Goal: Navigation & Orientation: Find specific page/section

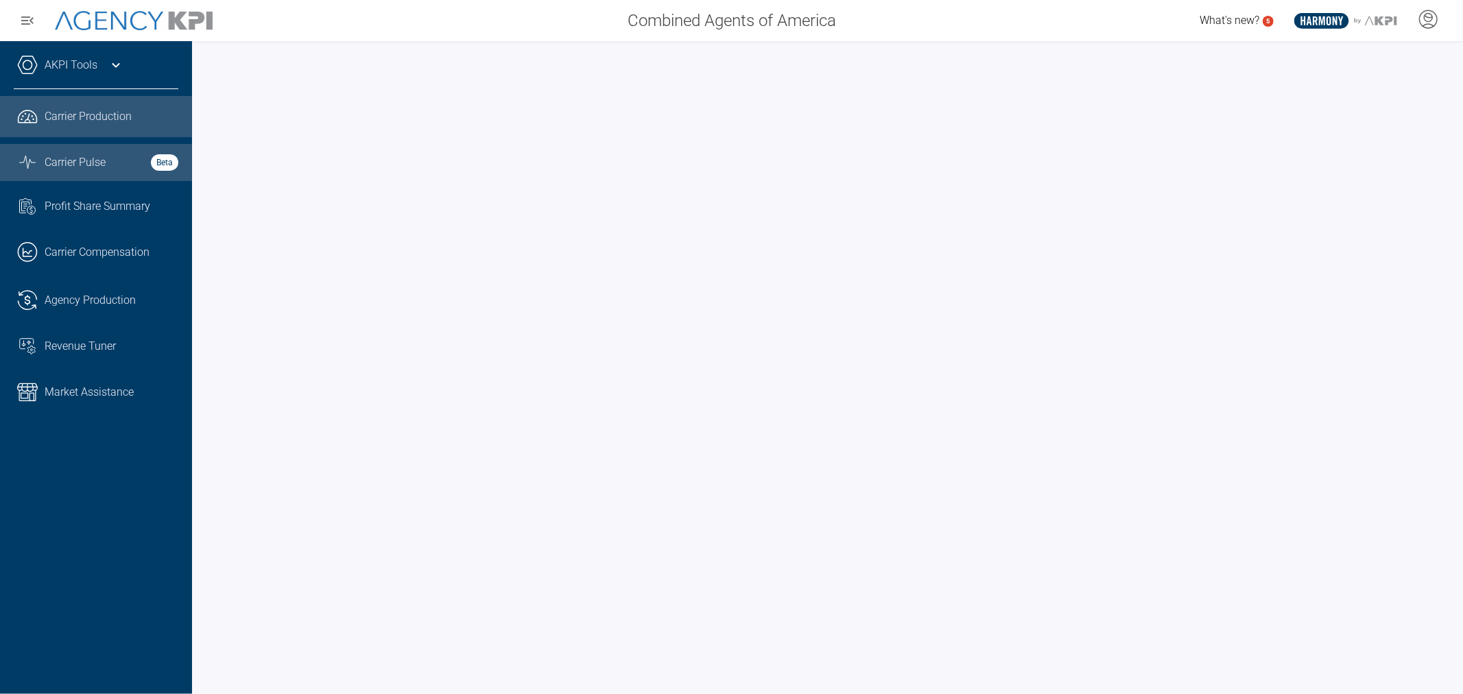
click at [64, 158] on span "Carrier Pulse" at bounding box center [75, 162] width 61 height 16
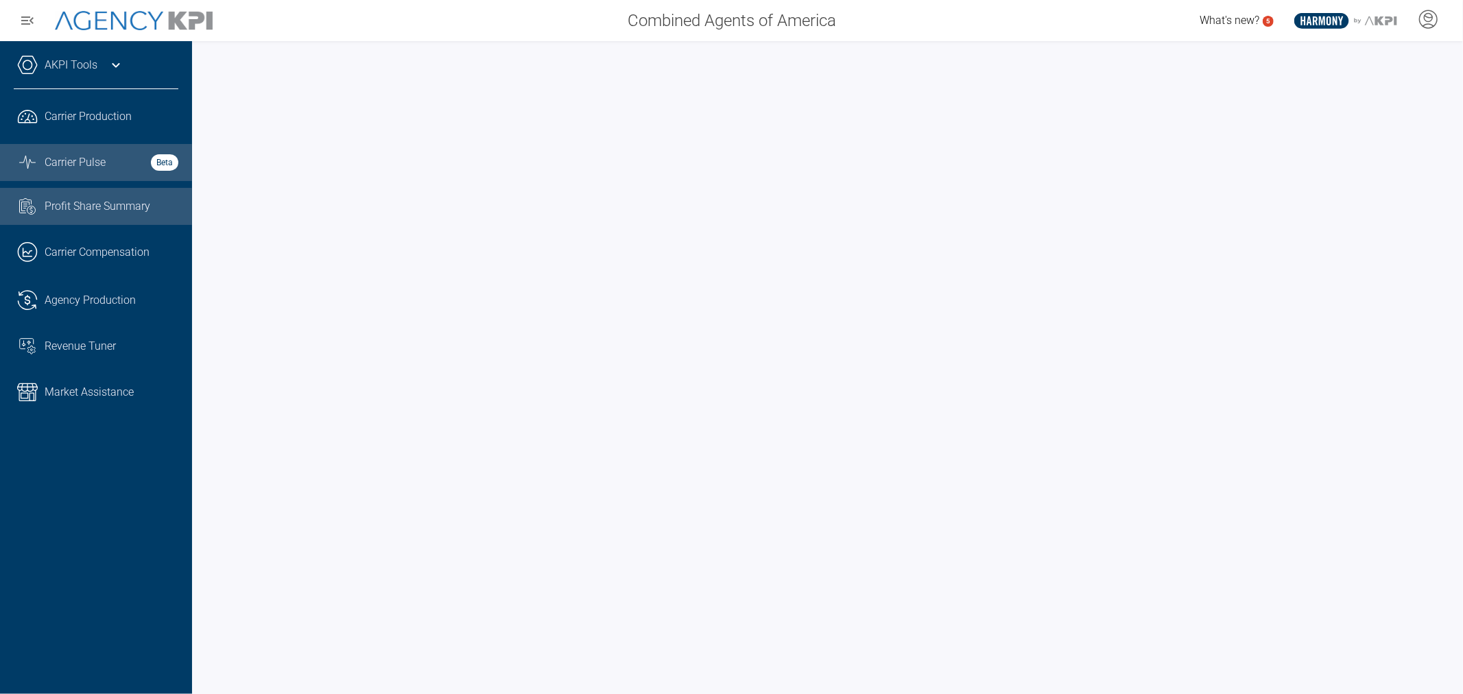
click at [81, 207] on span "Profit Share Summary" at bounding box center [98, 206] width 106 height 16
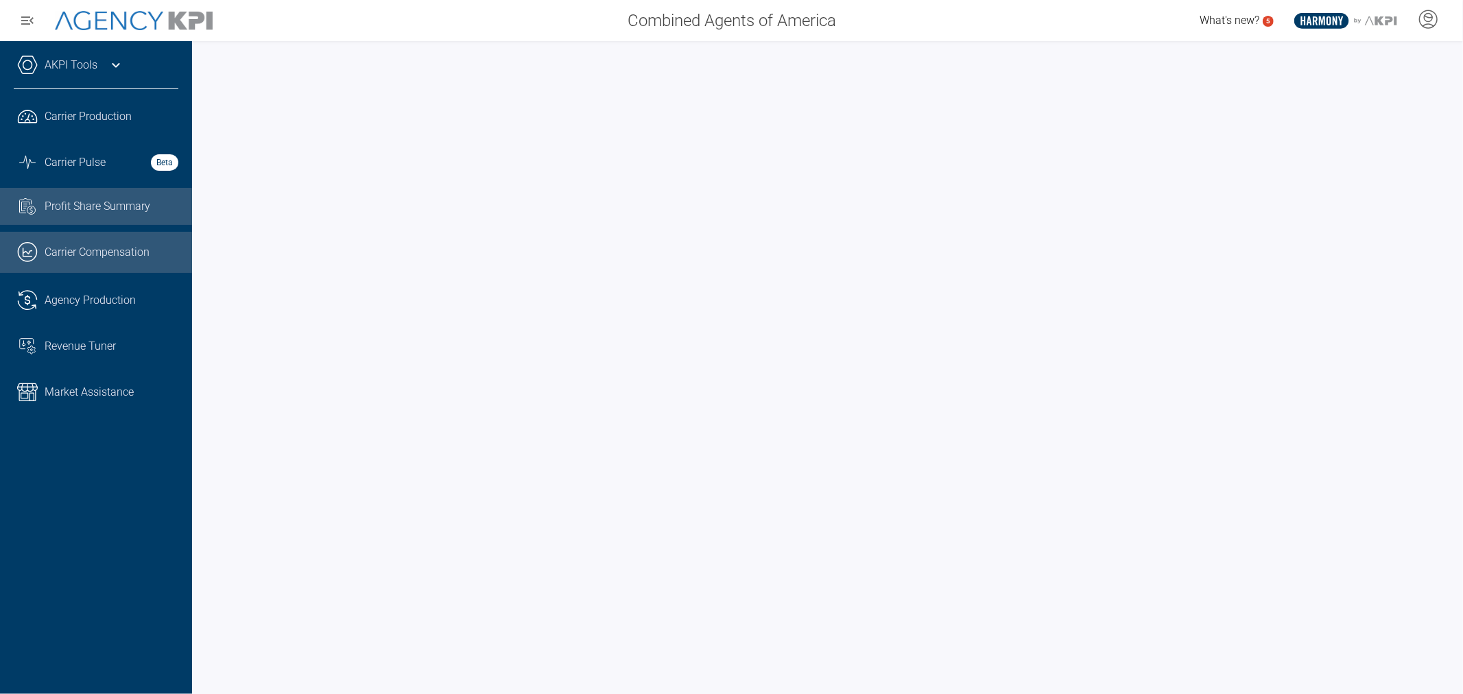
click at [128, 257] on span "Carrier Compensation" at bounding box center [97, 252] width 105 height 16
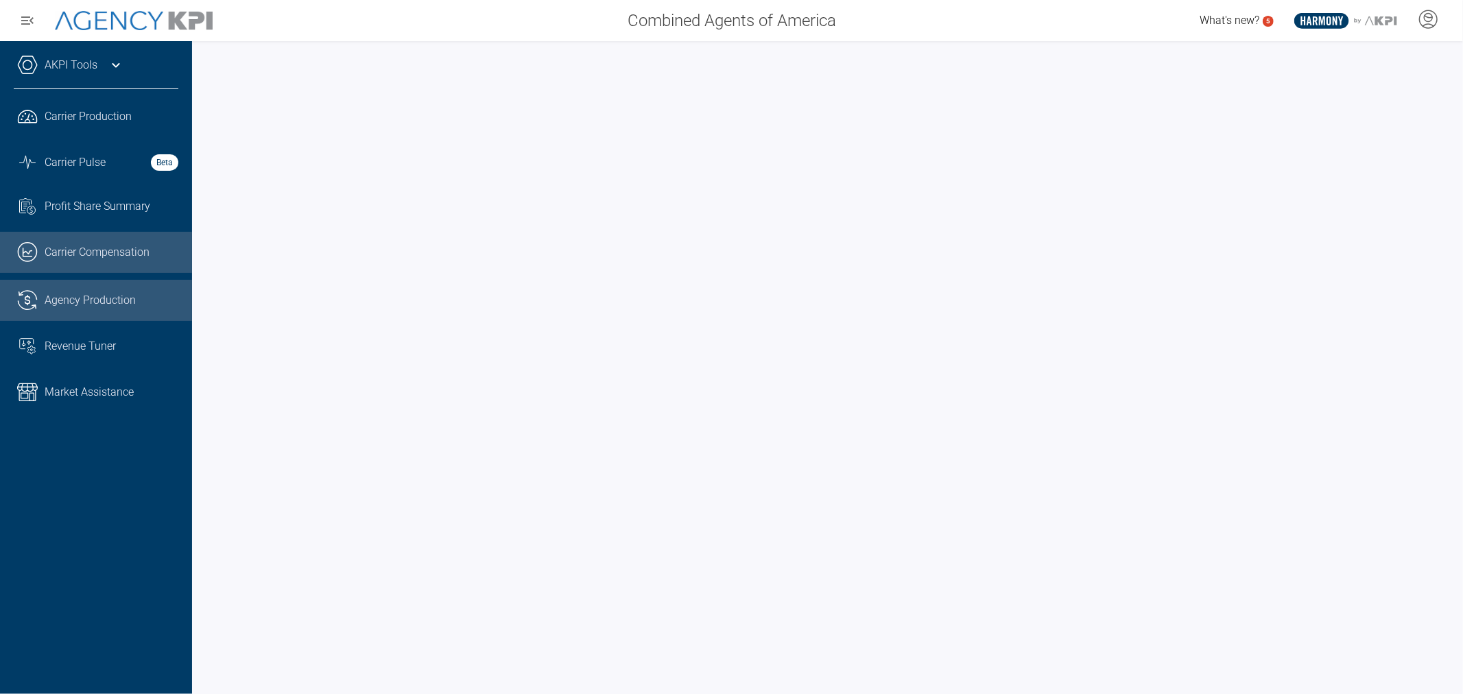
click at [122, 299] on span "Agency Production" at bounding box center [90, 300] width 91 height 16
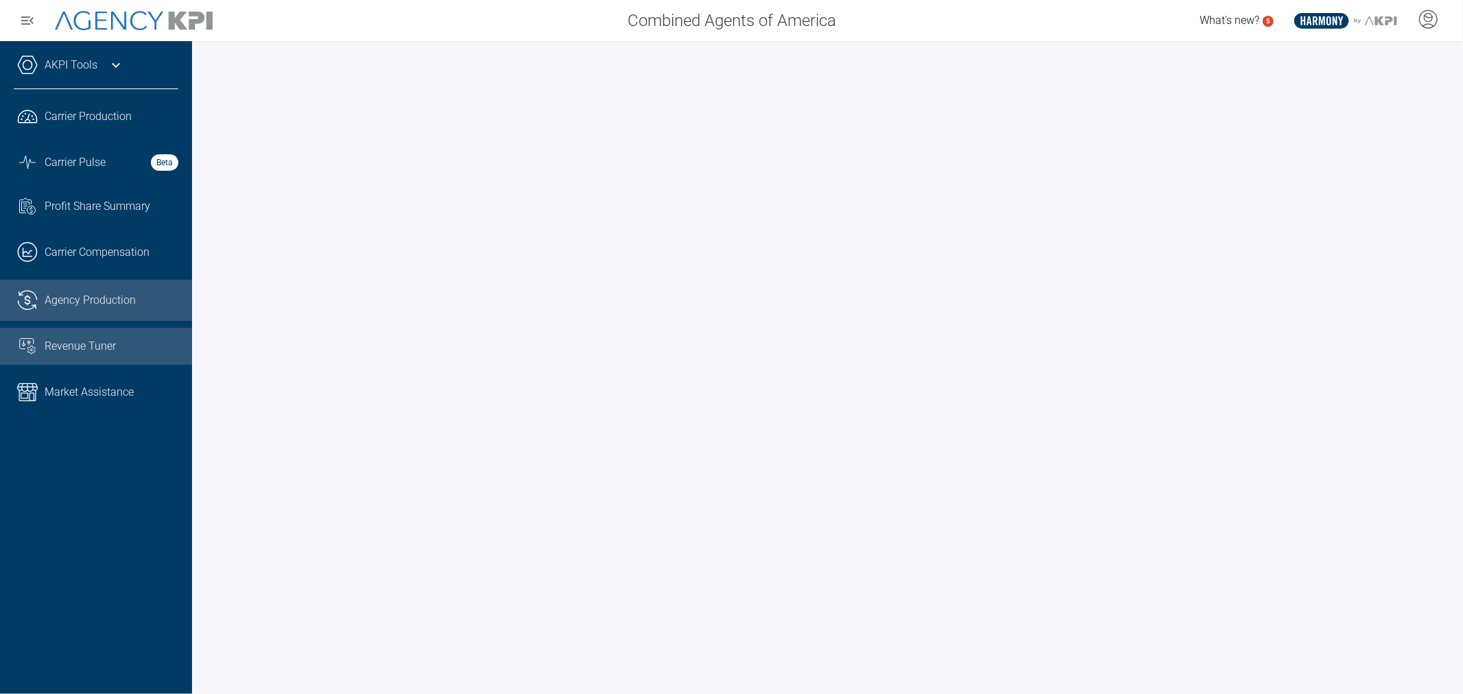
click at [91, 348] on span "Revenue Tuner" at bounding box center [80, 346] width 71 height 16
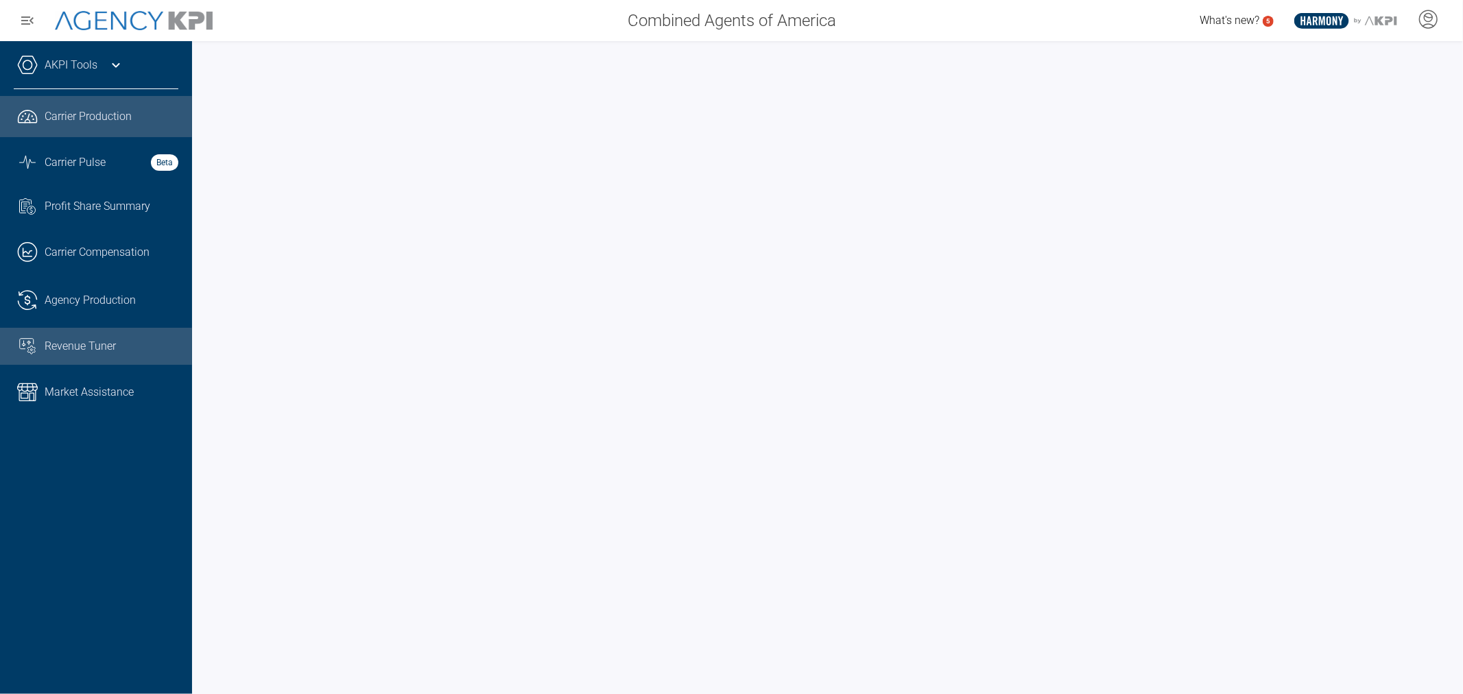
click at [87, 110] on span "Carrier Production" at bounding box center [88, 116] width 87 height 16
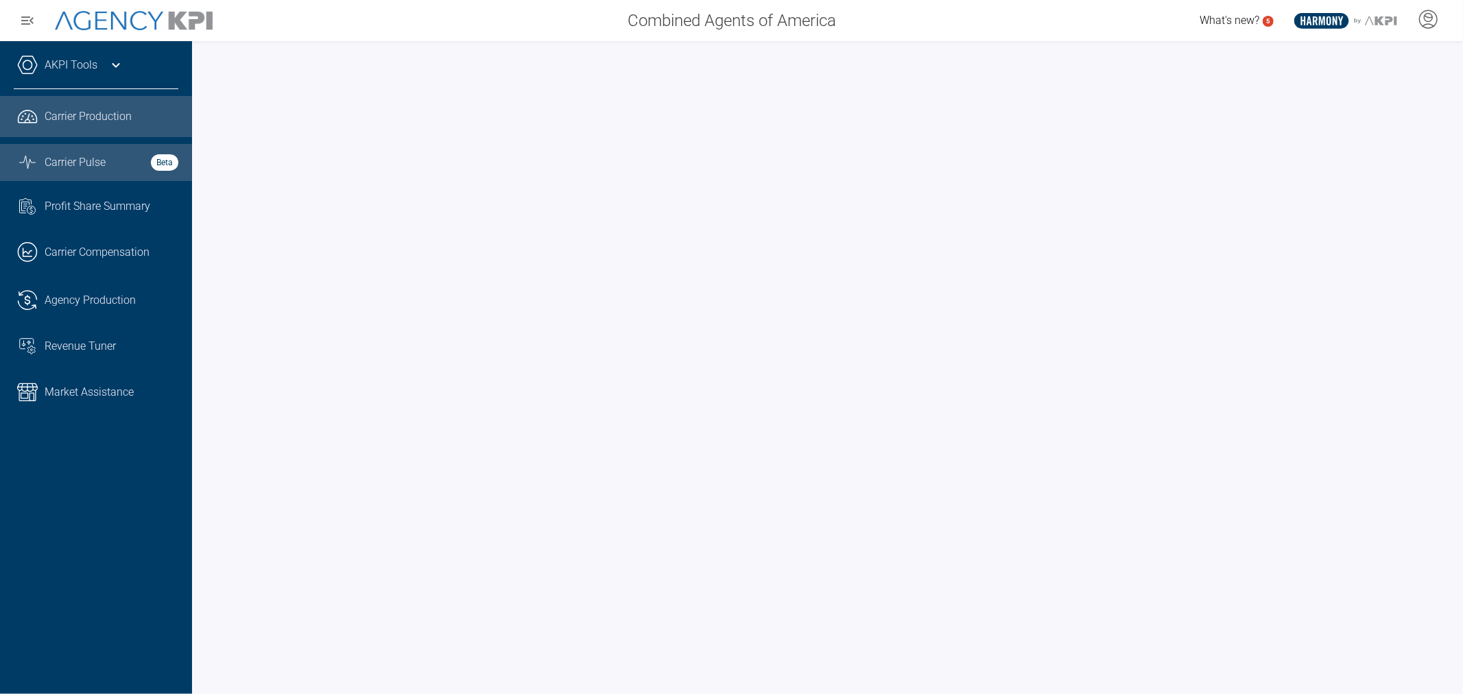
click at [87, 163] on span "Carrier Pulse" at bounding box center [75, 162] width 61 height 16
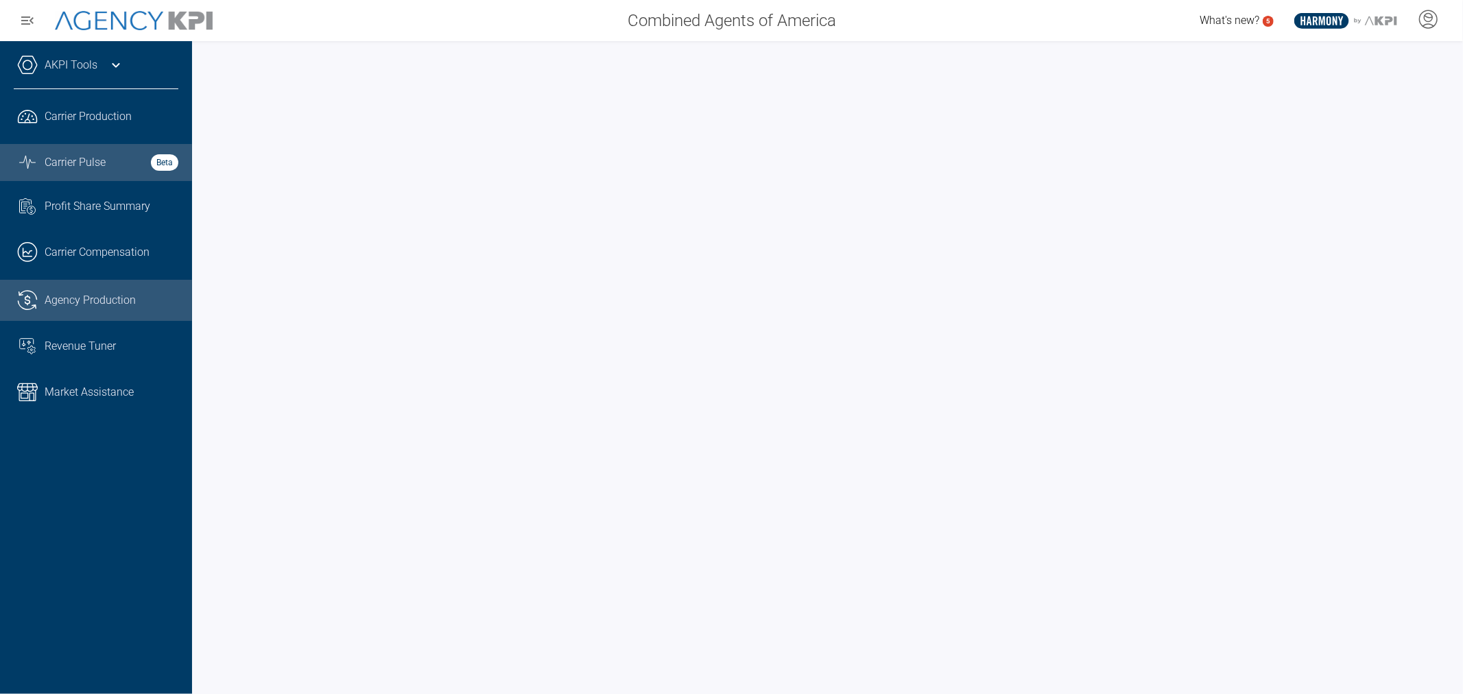
click at [108, 296] on span "Agency Production" at bounding box center [90, 300] width 91 height 16
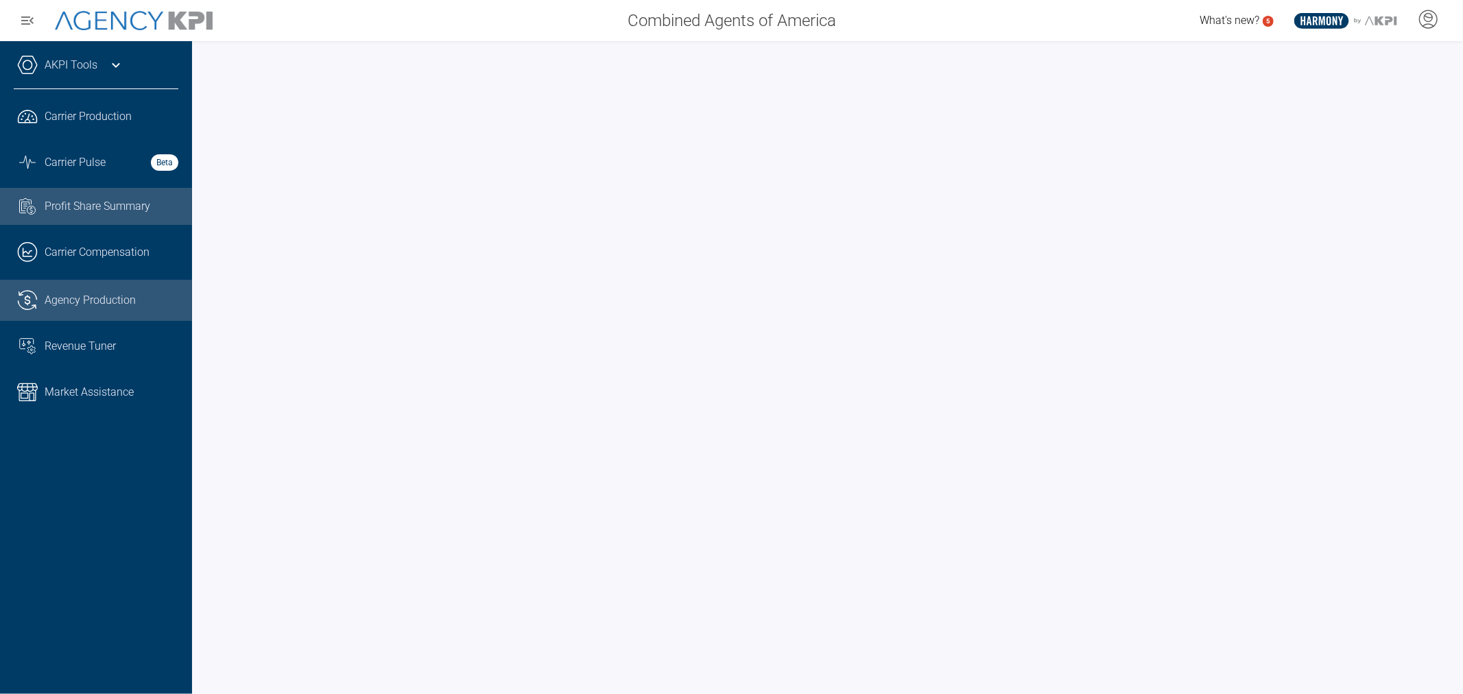
click at [105, 209] on span "Profit Share Summary" at bounding box center [98, 206] width 106 height 16
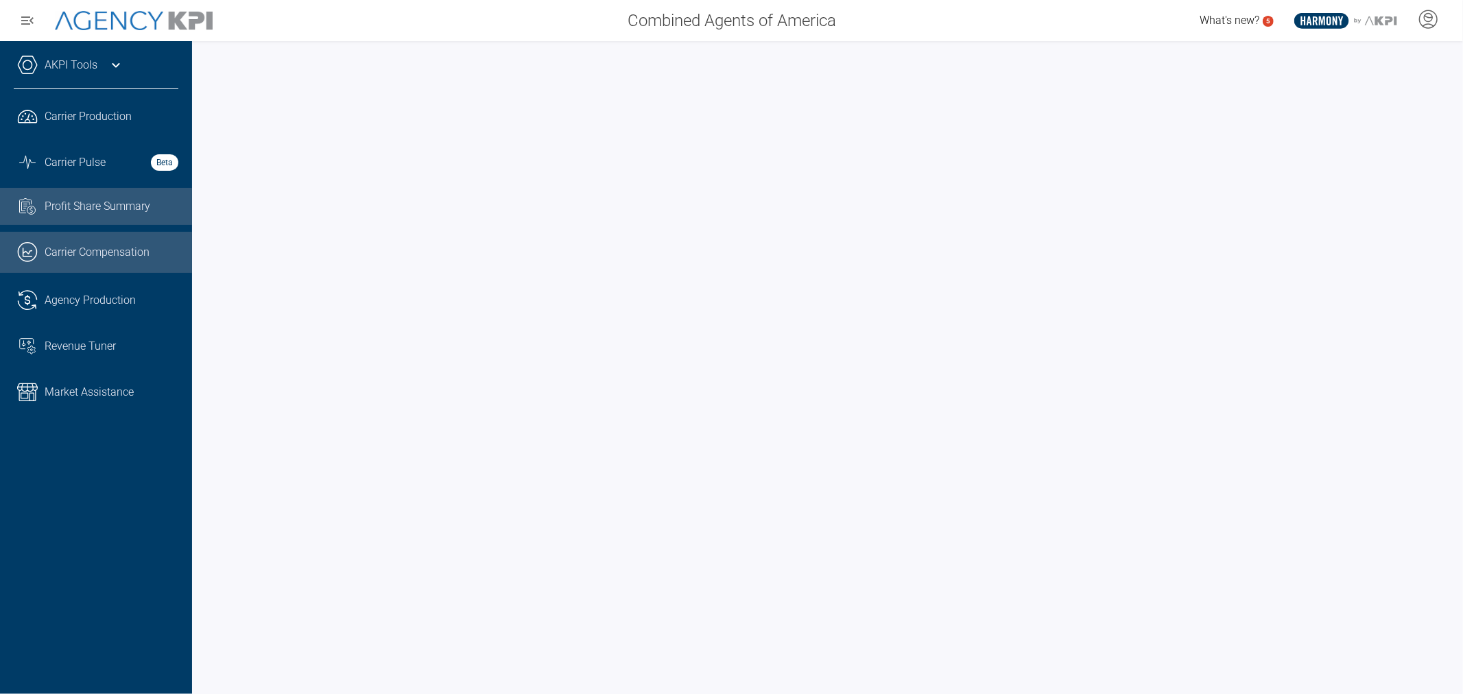
click at [114, 249] on span "Carrier Compensation" at bounding box center [97, 252] width 105 height 16
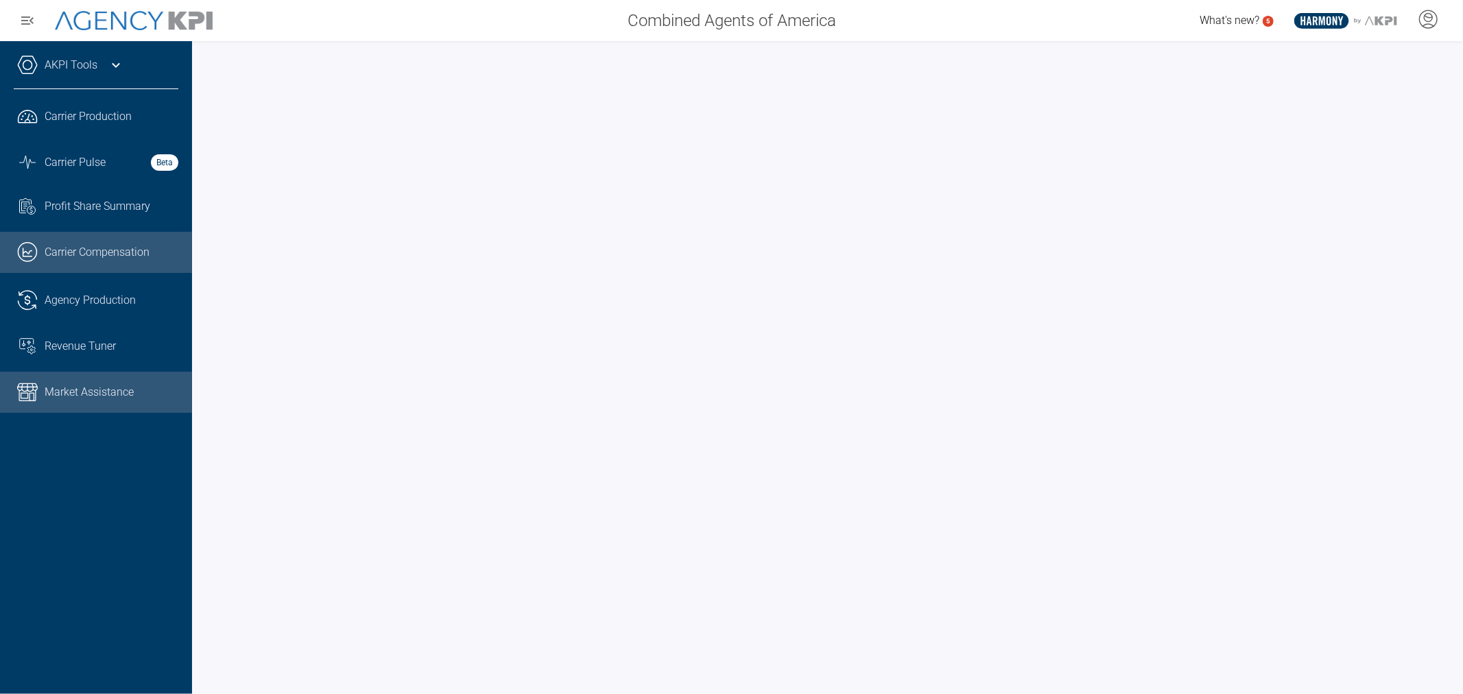
click at [89, 388] on span "Market Assistance" at bounding box center [89, 392] width 89 height 16
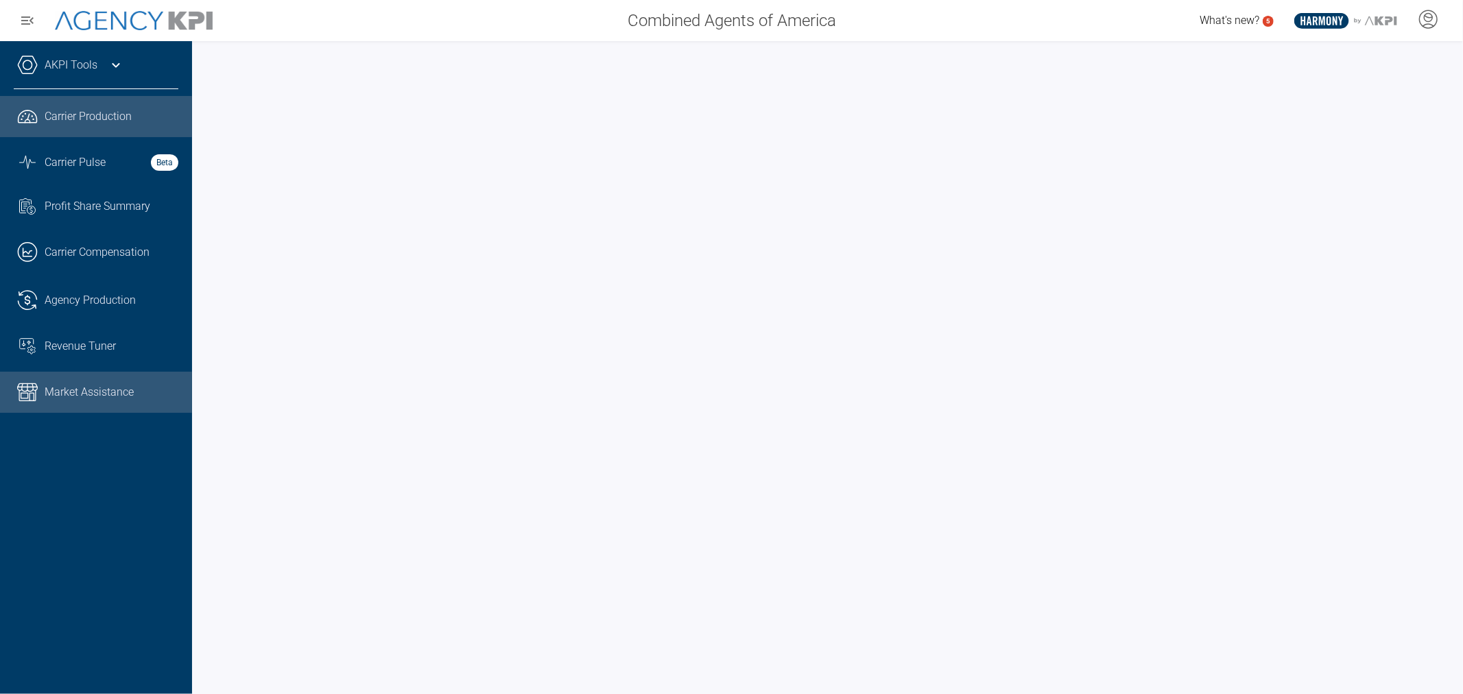
click at [106, 121] on span "Carrier Production" at bounding box center [88, 116] width 87 height 16
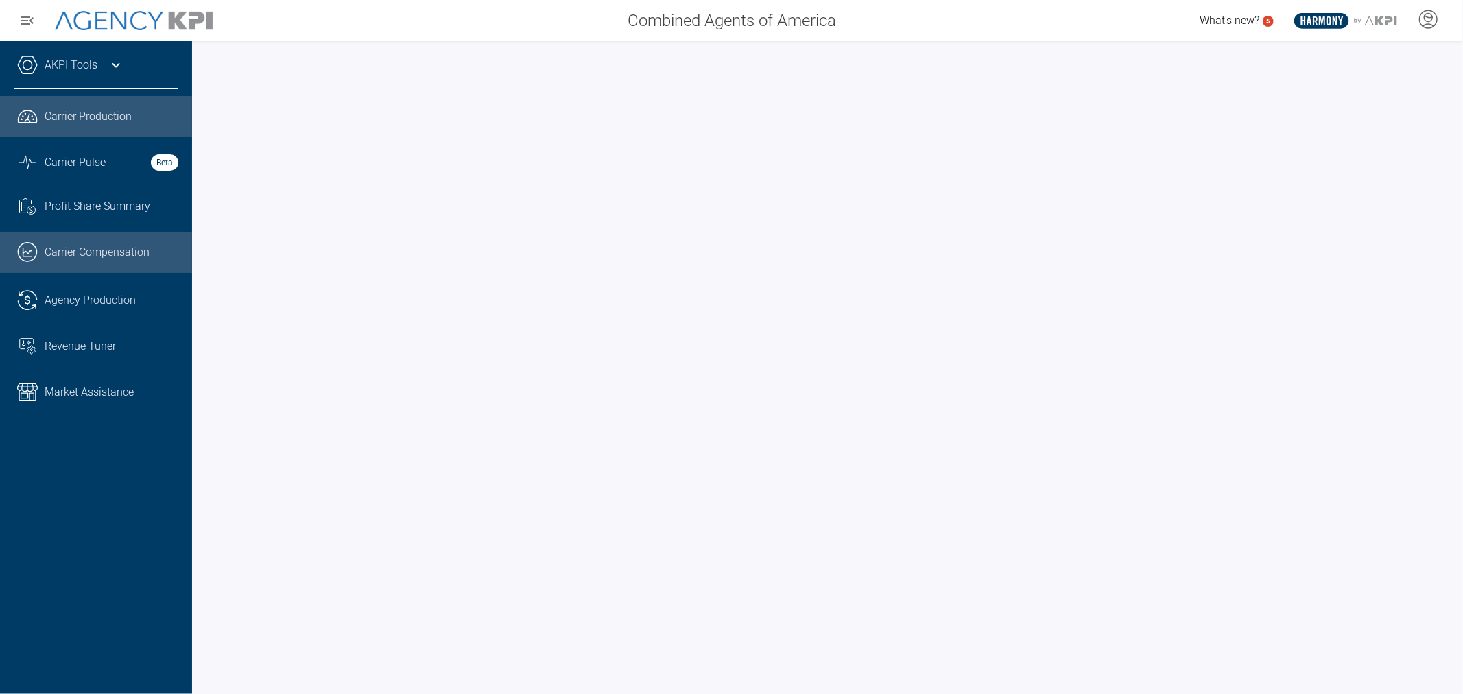
click at [96, 255] on span "Carrier Compensation" at bounding box center [97, 252] width 105 height 16
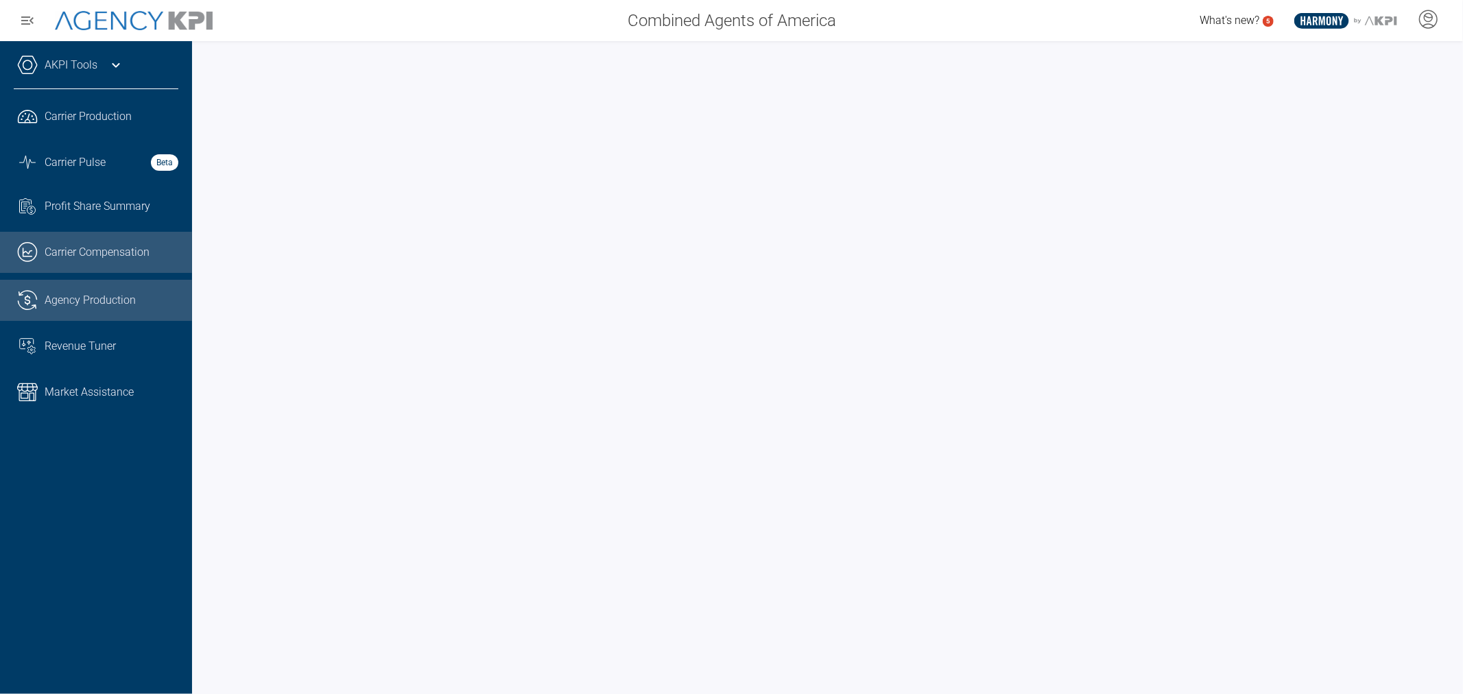
click at [110, 298] on span "Agency Production" at bounding box center [90, 300] width 91 height 16
